Goal: Transaction & Acquisition: Book appointment/travel/reservation

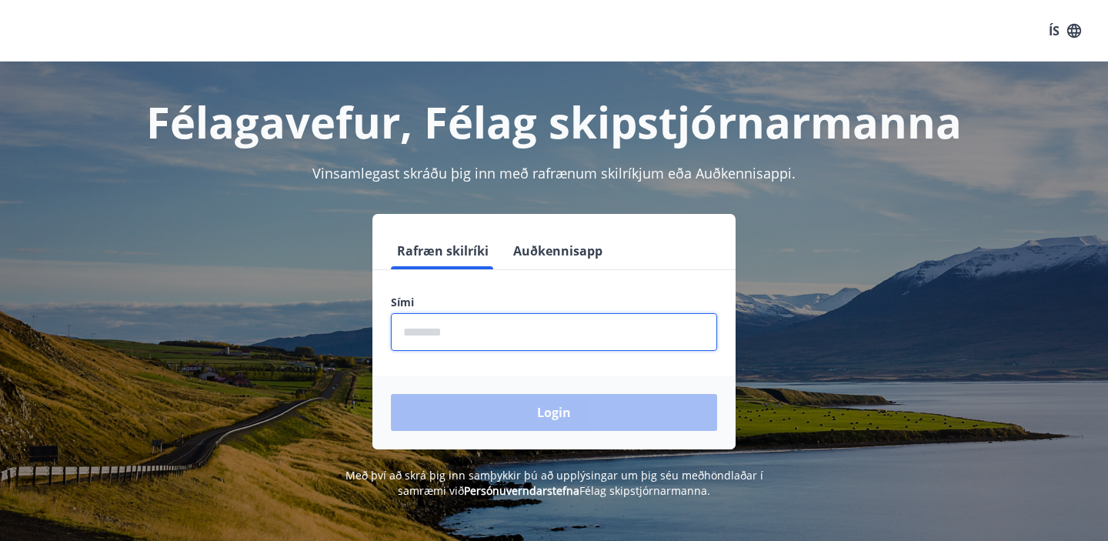
click at [488, 332] on input "phone" at bounding box center [554, 332] width 326 height 38
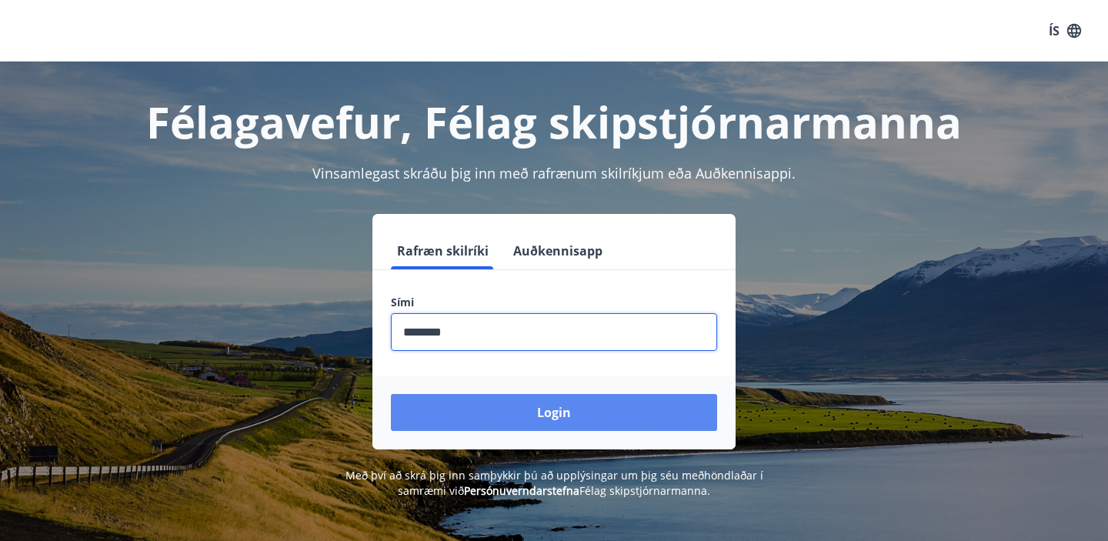
type input "********"
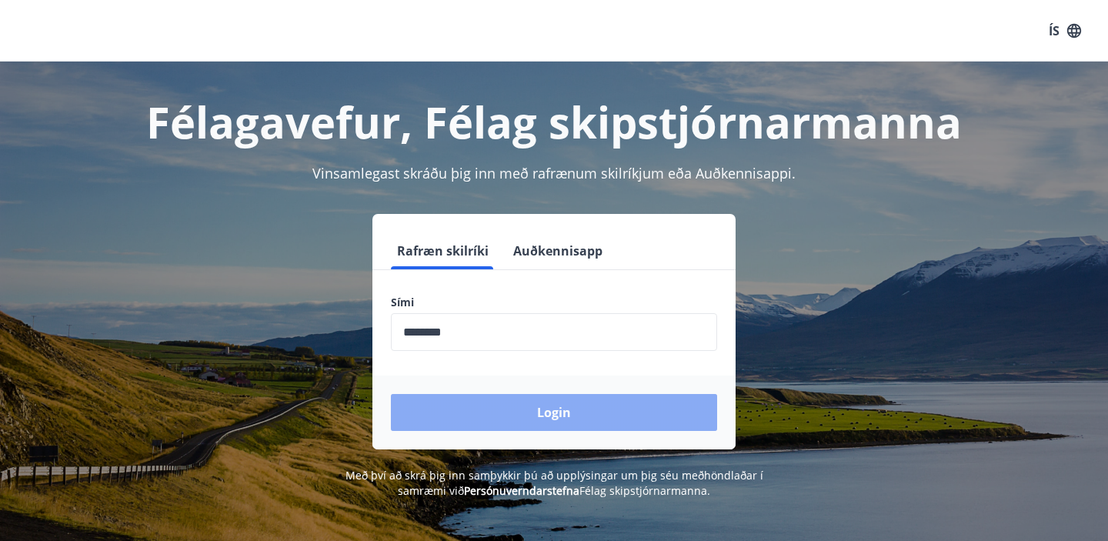
click at [538, 417] on button "Login" at bounding box center [554, 412] width 326 height 37
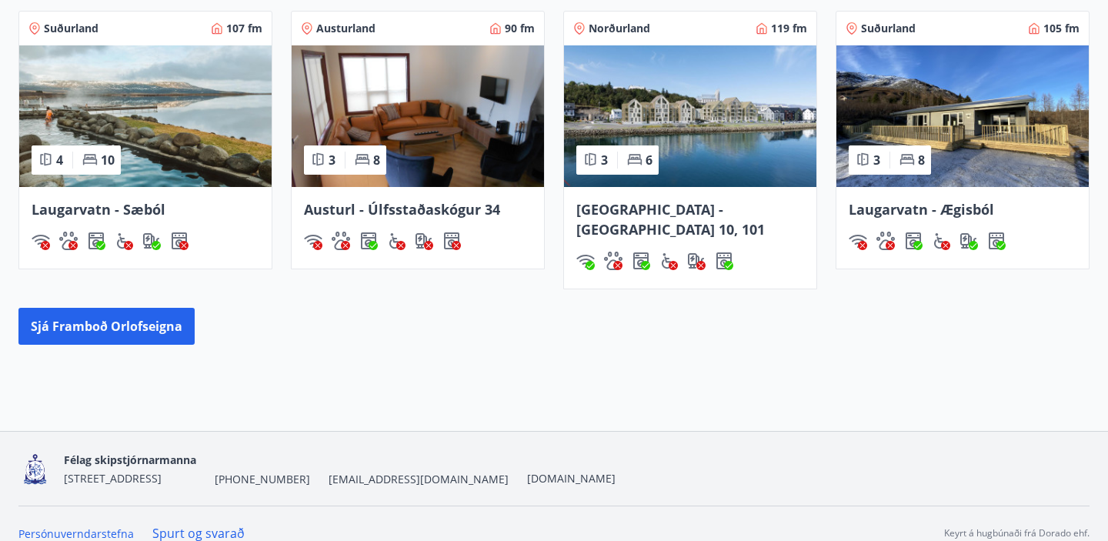
scroll to position [1025, 0]
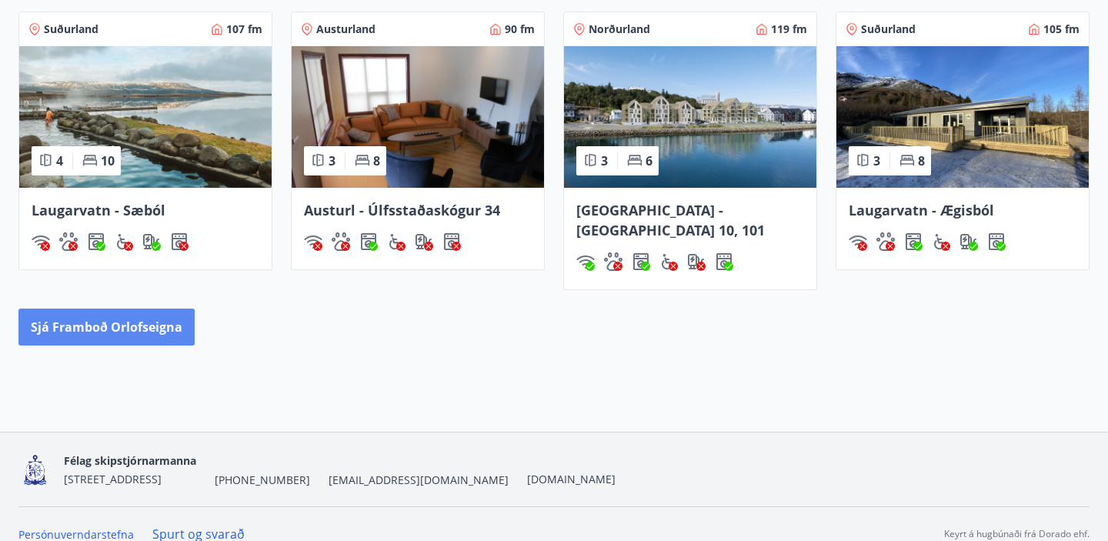
click at [121, 308] on button "Sjá framboð orlofseigna" at bounding box center [106, 326] width 176 height 37
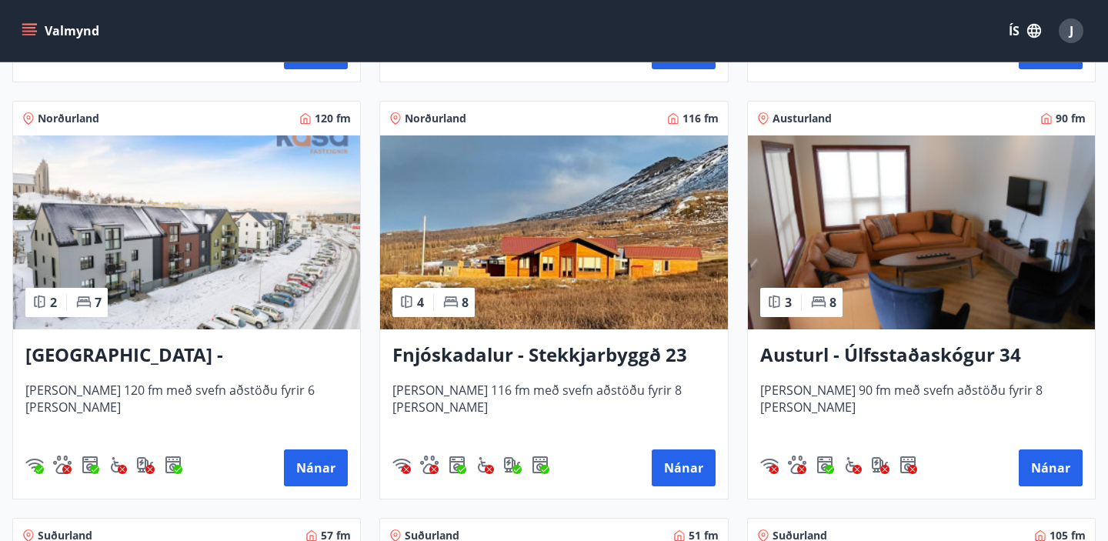
scroll to position [1933, 0]
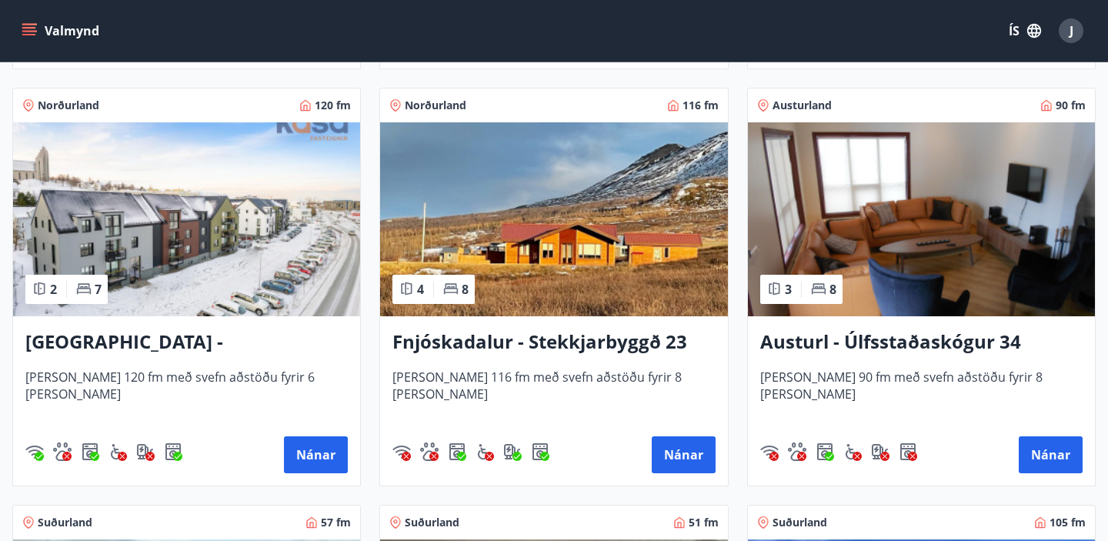
click at [511, 342] on h3 "Fnjóskadalur - Stekkjarbyggð 23" at bounding box center [553, 342] width 322 height 28
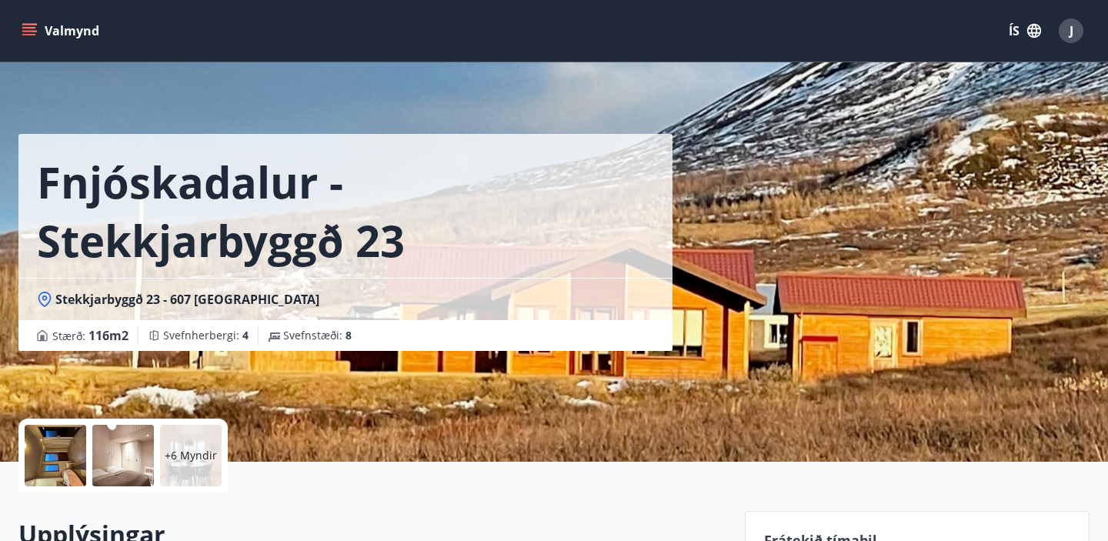
click at [182, 452] on p "+6 Myndir" at bounding box center [191, 455] width 52 height 15
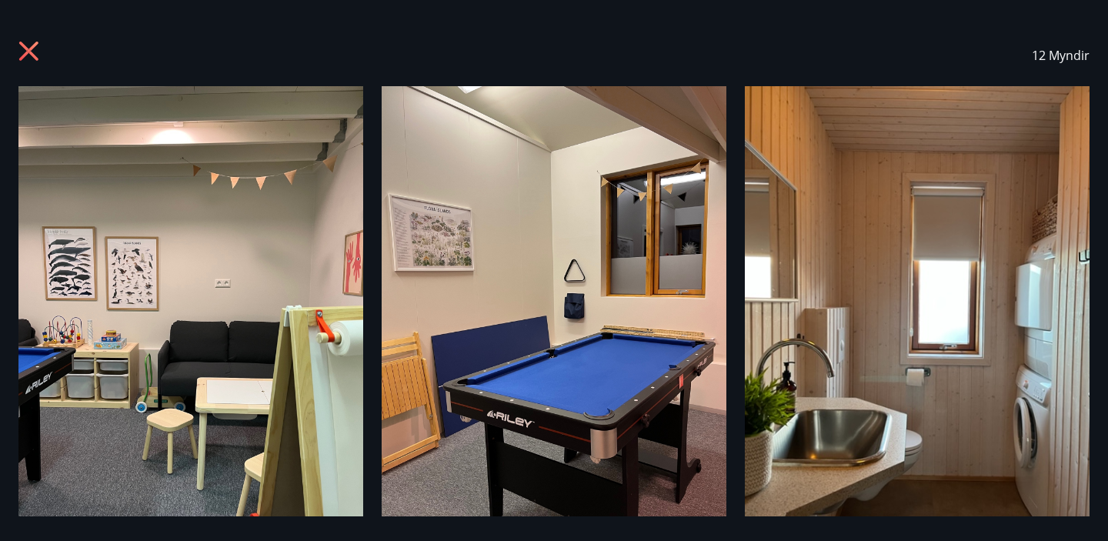
click at [28, 49] on icon at bounding box center [28, 51] width 19 height 19
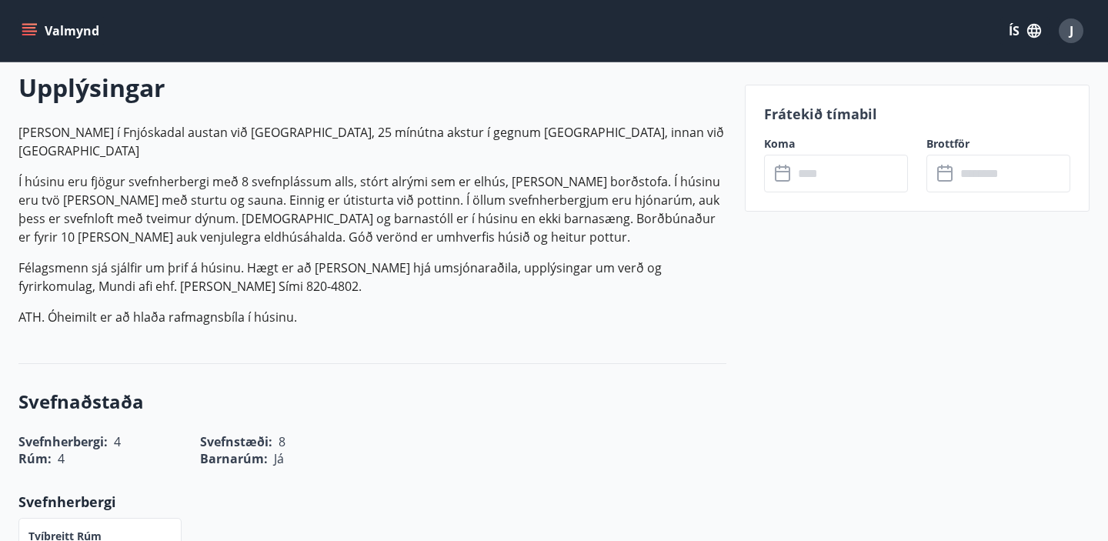
scroll to position [448, 0]
click at [821, 178] on input "text" at bounding box center [850, 174] width 115 height 38
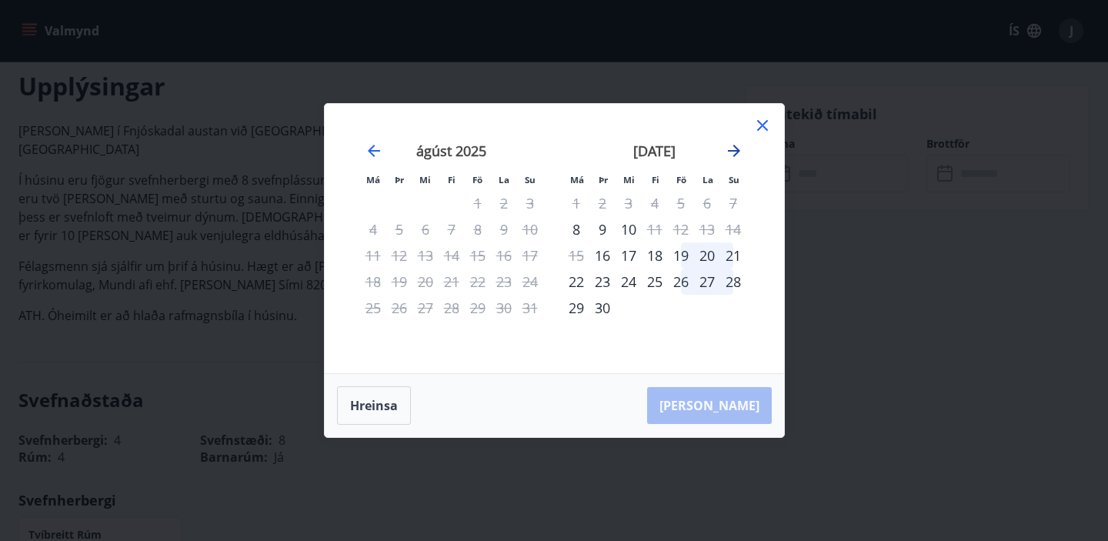
click at [733, 151] on icon "Move forward to switch to the next month." at bounding box center [734, 151] width 12 height 12
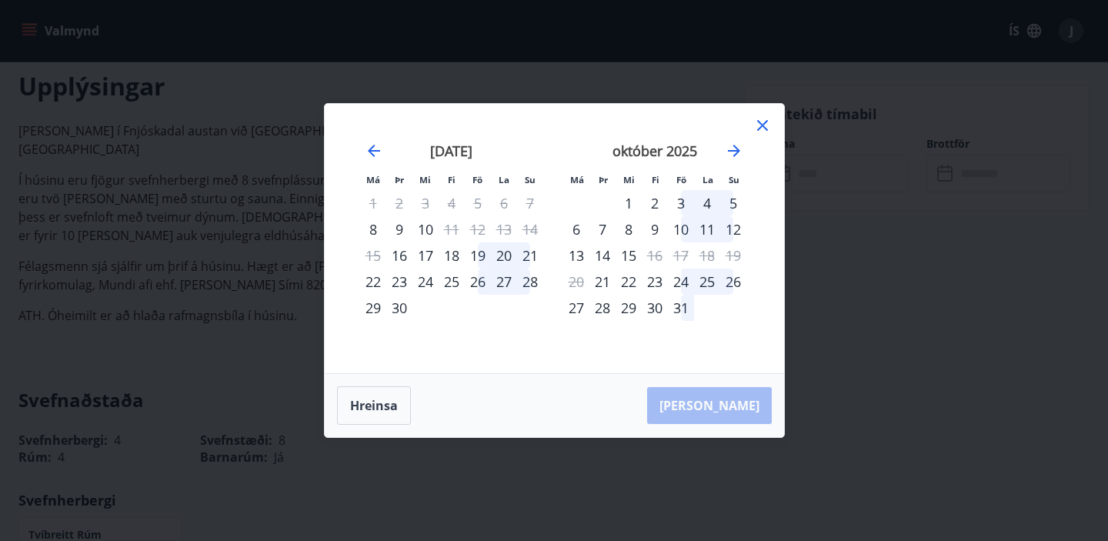
click at [655, 202] on div "2" at bounding box center [655, 203] width 26 height 26
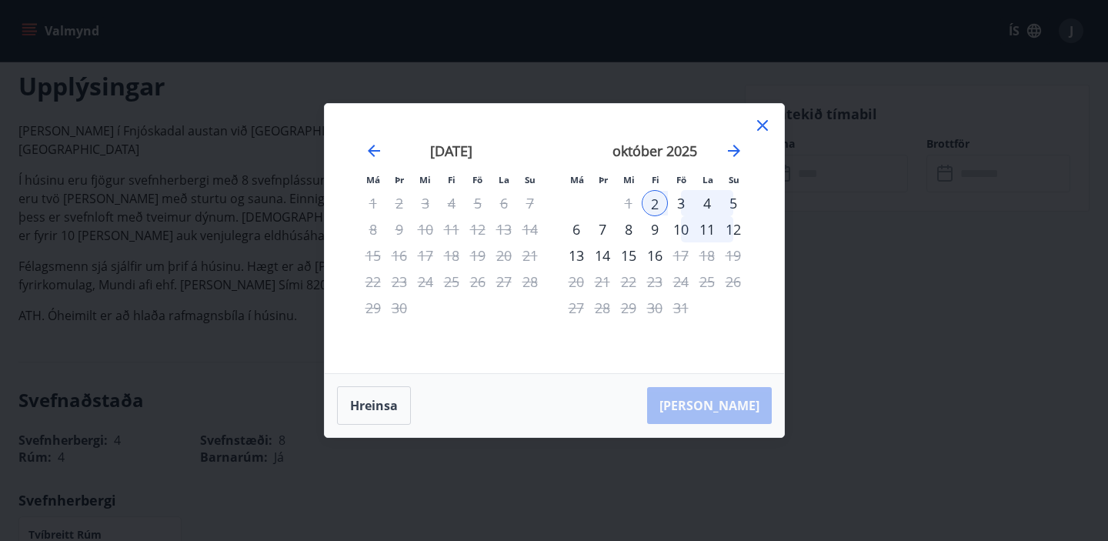
click at [577, 233] on div "6" at bounding box center [576, 229] width 26 height 26
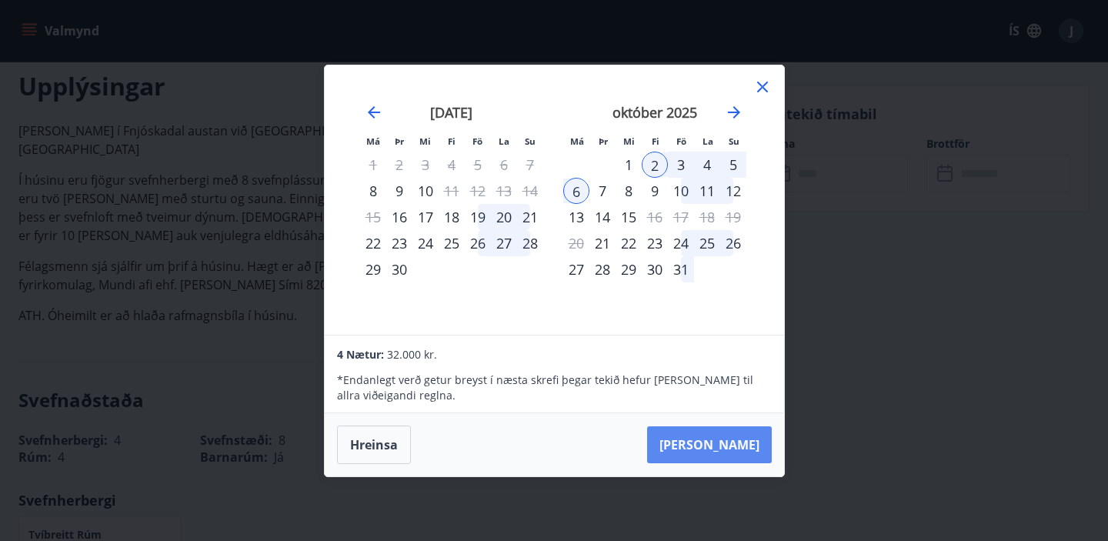
click at [735, 445] on button "Taka Frá" at bounding box center [709, 444] width 125 height 37
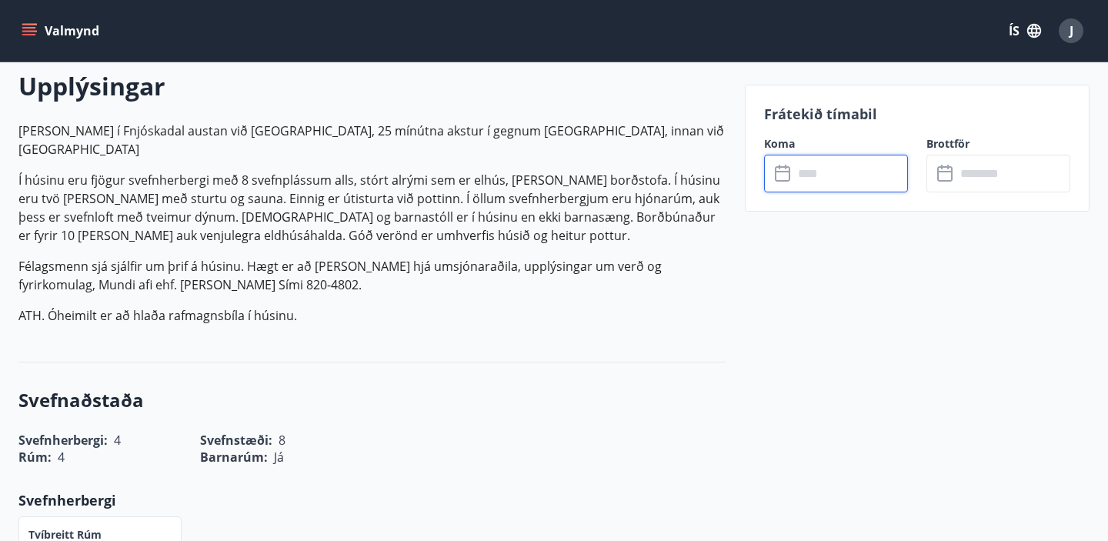
type input "******"
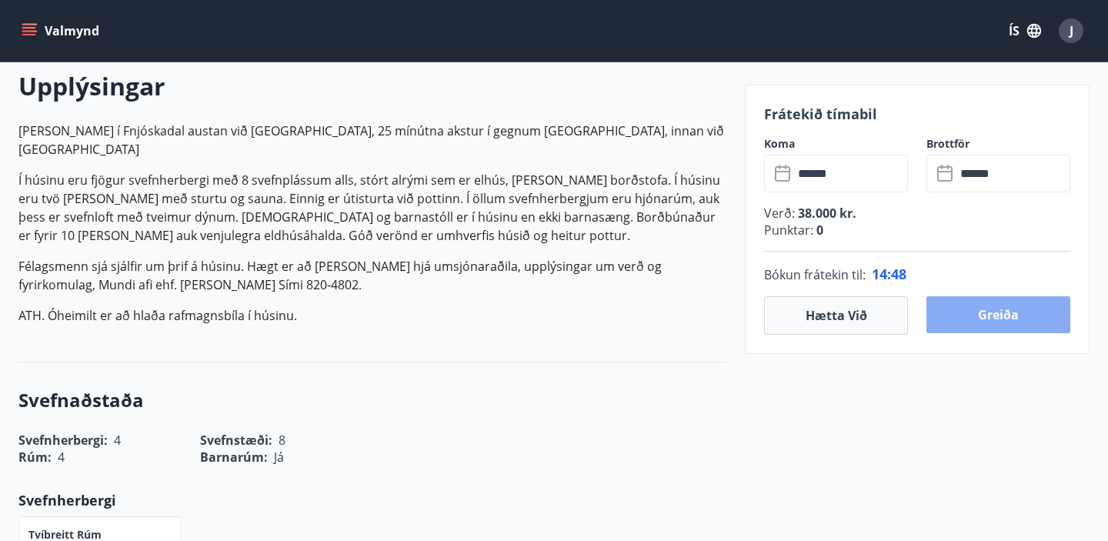
click at [985, 311] on button "Greiða" at bounding box center [998, 314] width 144 height 37
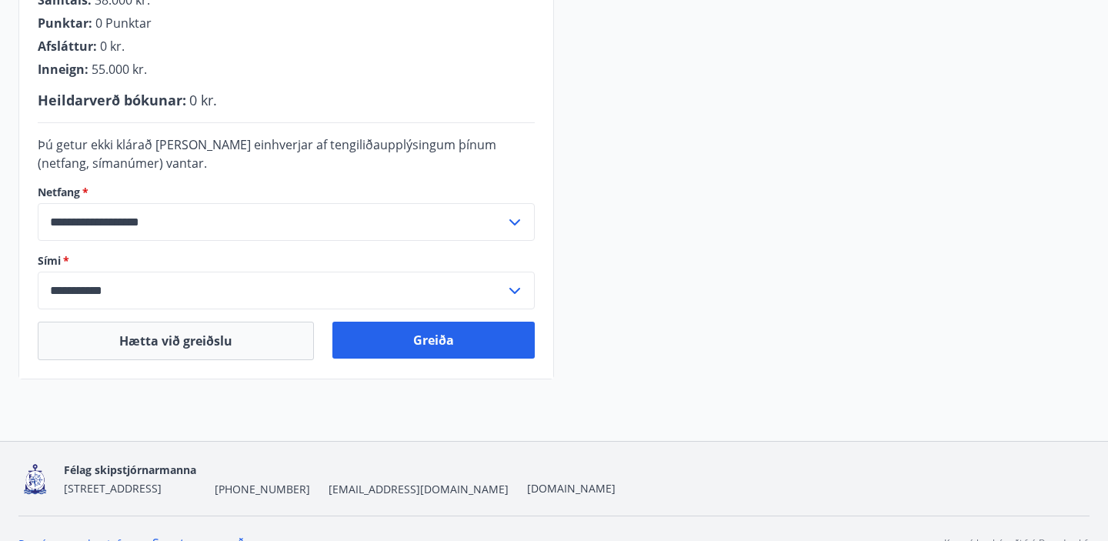
scroll to position [495, 0]
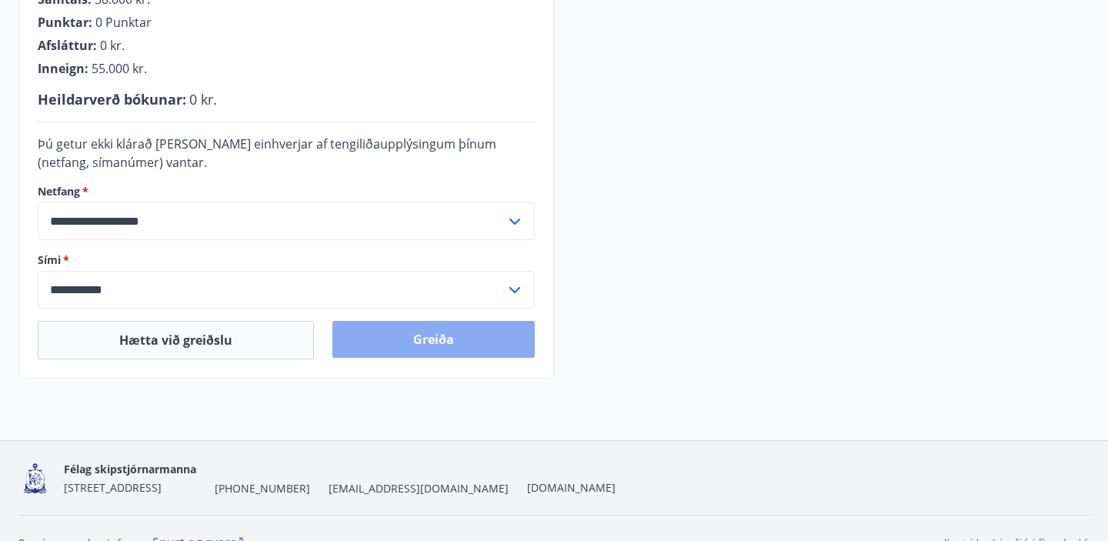
click at [425, 341] on button "Greiða" at bounding box center [433, 339] width 202 height 37
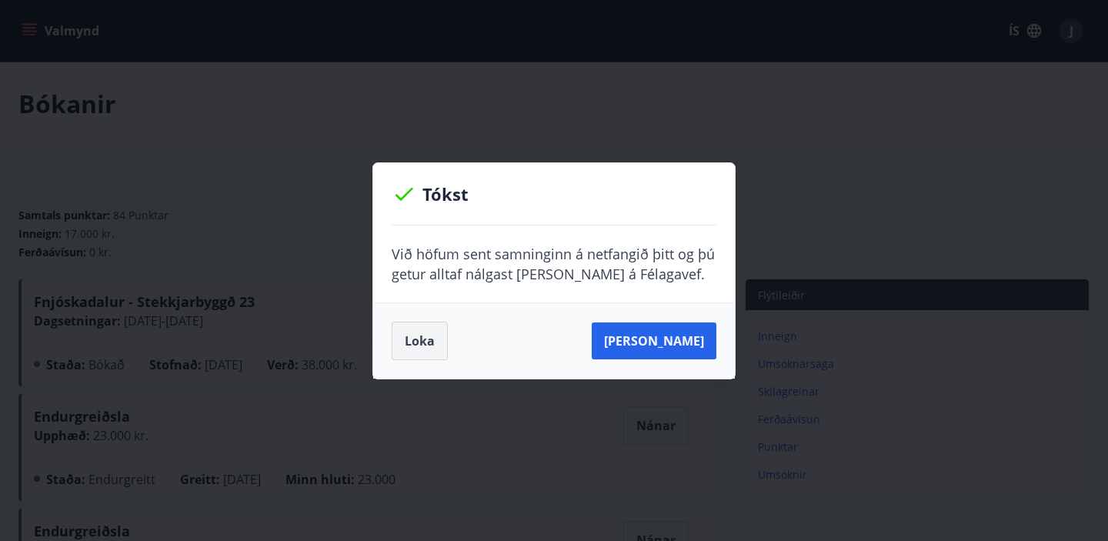
click at [421, 339] on button "Loka" at bounding box center [420, 341] width 56 height 38
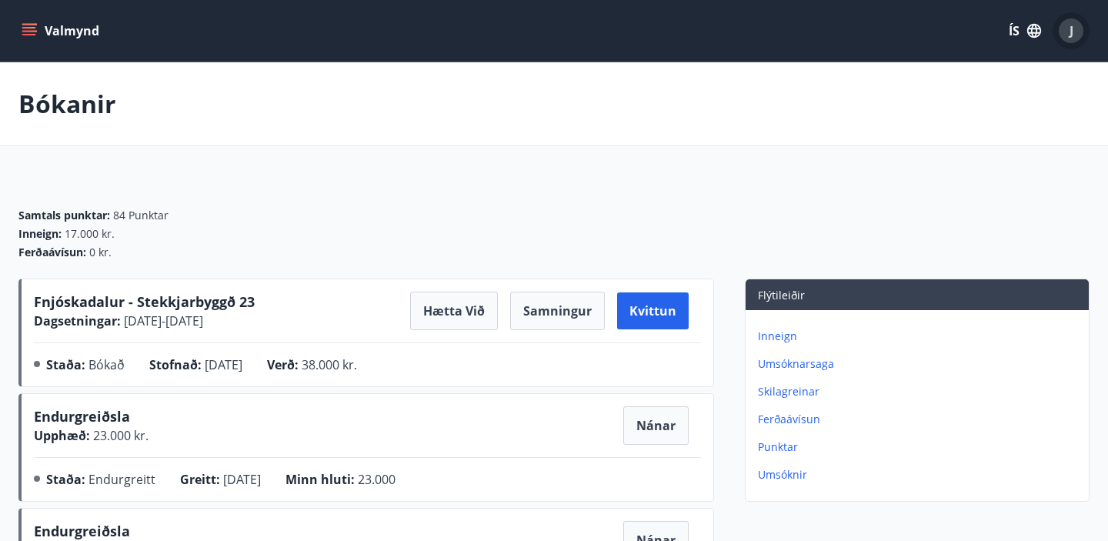
click at [1074, 31] on div "J" at bounding box center [1070, 30] width 25 height 25
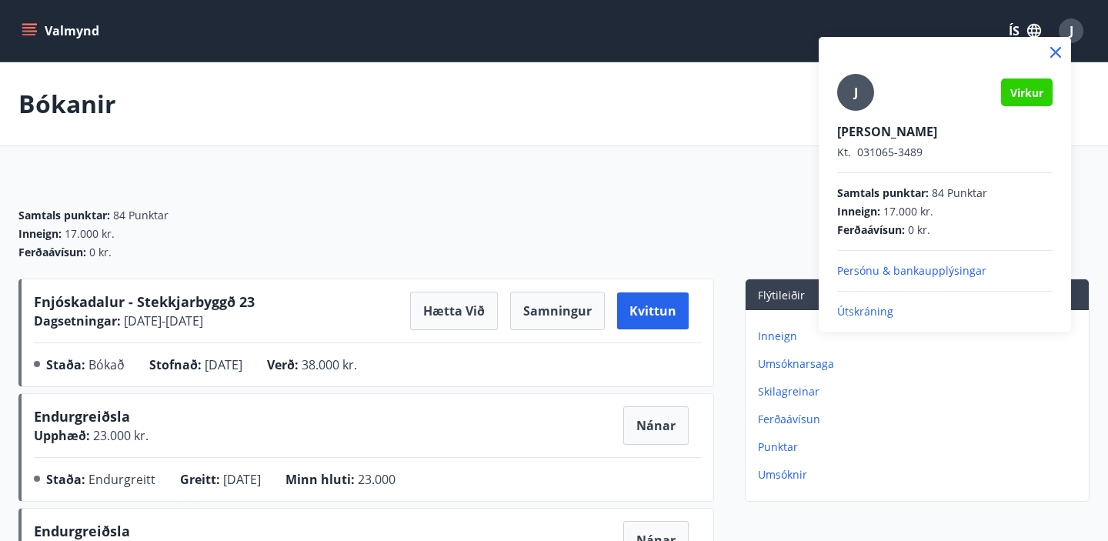
click at [855, 308] on p "Útskráning" at bounding box center [944, 311] width 215 height 15
